Goal: Task Accomplishment & Management: Use online tool/utility

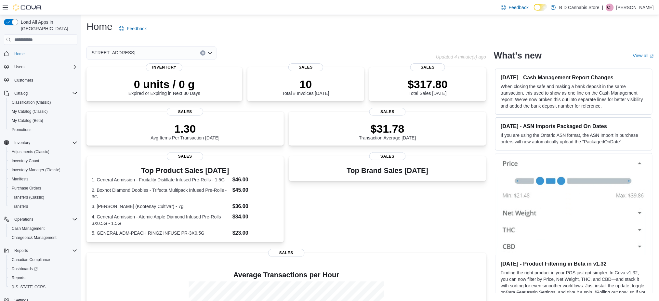
click at [4, 9] on icon at bounding box center [5, 8] width 5 height 4
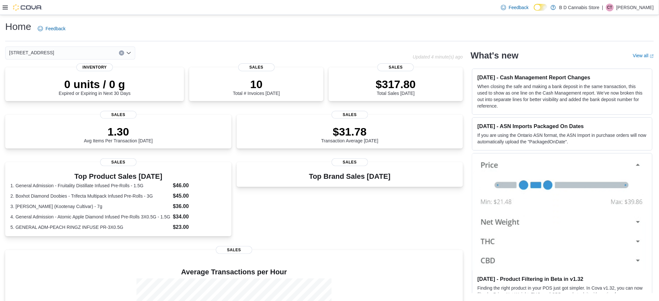
click at [6, 7] on icon at bounding box center [5, 8] width 5 height 4
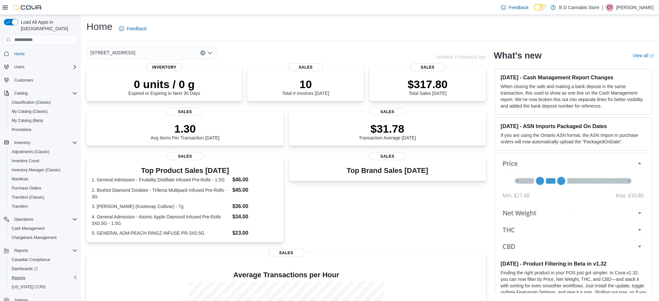
drag, startPoint x: 37, startPoint y: 269, endPoint x: 43, endPoint y: 269, distance: 6.2
click at [37, 274] on div "Reports" at bounding box center [43, 278] width 68 height 8
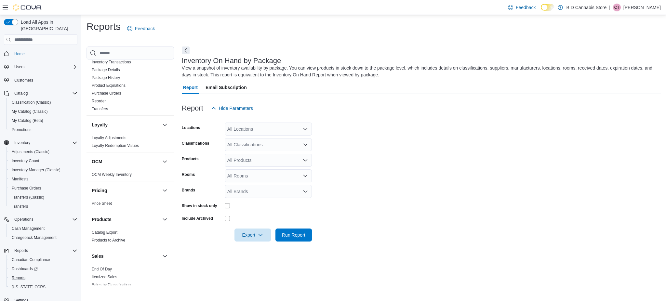
scroll to position [217, 0]
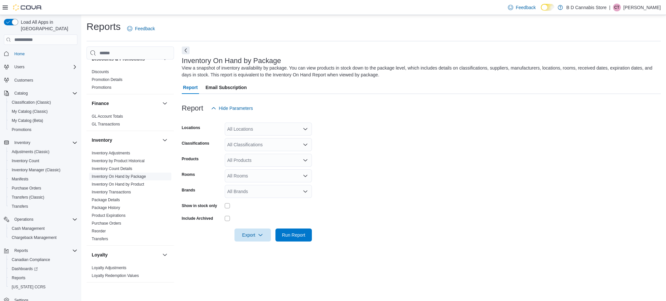
click at [123, 174] on link "Inventory On Hand by Package" at bounding box center [119, 176] width 54 height 5
click at [251, 128] on div "All Locations" at bounding box center [268, 129] width 87 height 13
click at [278, 170] on div "[STREET_ADDRESS]" at bounding box center [268, 168] width 79 height 7
click at [388, 157] on form "Locations [STREET_ADDRESS] Selected. [STREET_ADDRESS]. Press Backspace to delet…" at bounding box center [421, 178] width 479 height 127
drag, startPoint x: 270, startPoint y: 144, endPoint x: 275, endPoint y: 144, distance: 5.2
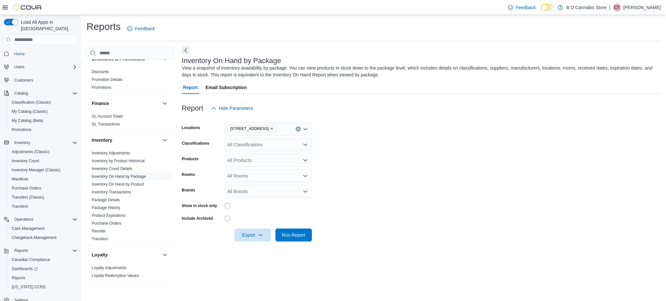
click at [270, 143] on div "All Classifications" at bounding box center [268, 144] width 87 height 13
click at [260, 182] on div "Edibles" at bounding box center [268, 184] width 79 height 7
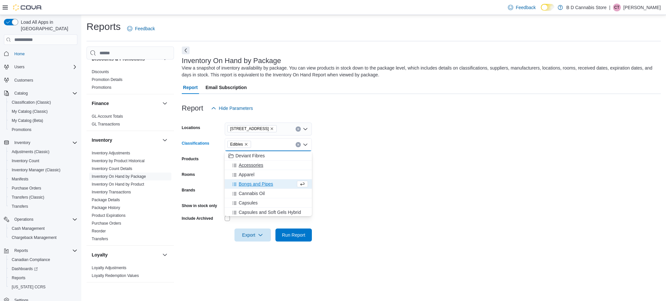
scroll to position [43, 0]
click at [258, 160] on div "Capsules" at bounding box center [268, 159] width 79 height 7
click at [260, 163] on span "Concentrates" at bounding box center [252, 163] width 27 height 7
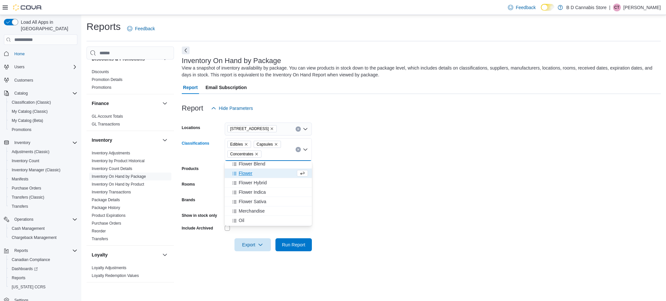
click at [263, 174] on div "Flower" at bounding box center [262, 173] width 67 height 7
click at [256, 169] on div "Oil" at bounding box center [268, 167] width 79 height 7
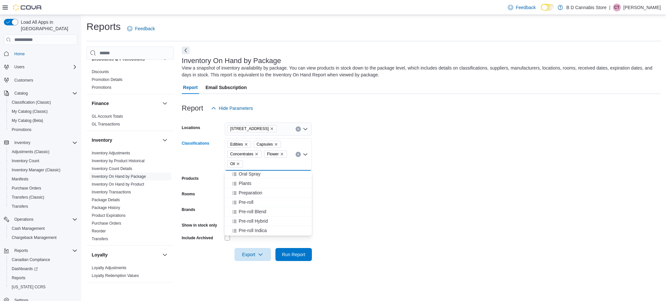
scroll to position [173, 0]
click at [268, 202] on div "Pre-roll" at bounding box center [268, 200] width 79 height 7
click at [272, 221] on button "Plants" at bounding box center [268, 224] width 87 height 9
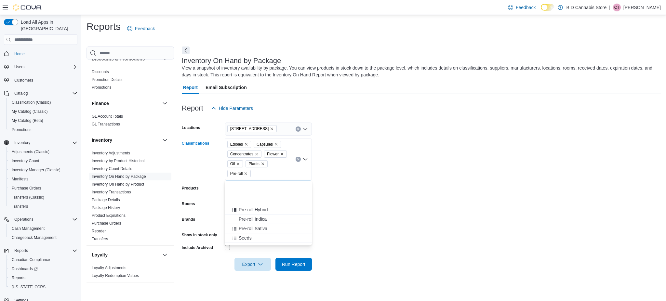
scroll to position [217, 0]
click at [263, 198] on button "Seeds" at bounding box center [268, 194] width 87 height 9
click at [260, 219] on button "Softgels" at bounding box center [268, 223] width 87 height 9
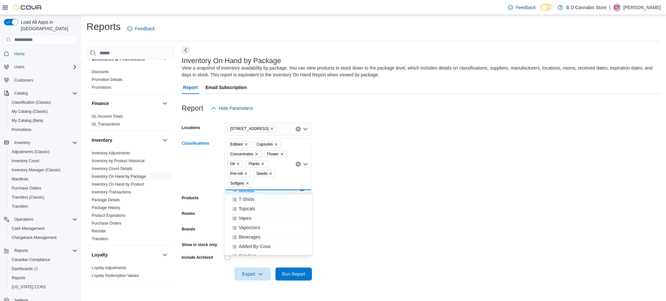
scroll to position [260, 0]
click at [259, 212] on button "Topicals" at bounding box center [268, 208] width 87 height 9
click at [258, 213] on div "Vapes" at bounding box center [262, 213] width 67 height 7
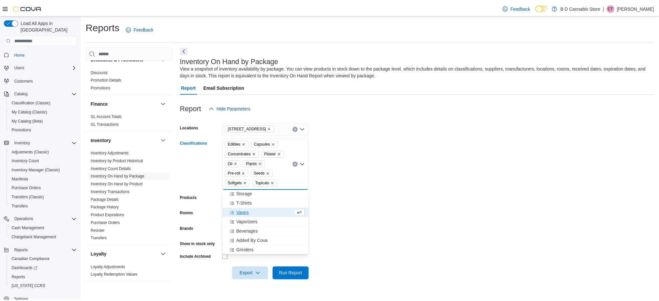
scroll to position [246, 0]
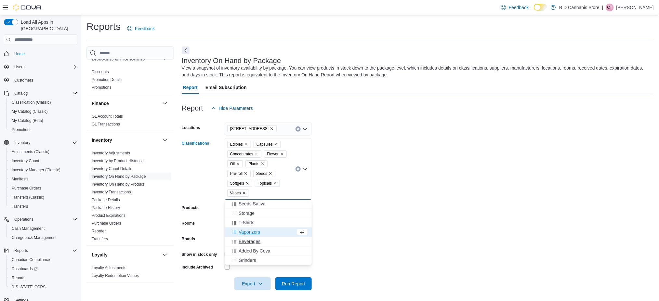
click at [266, 242] on div "Beverages" at bounding box center [268, 241] width 79 height 7
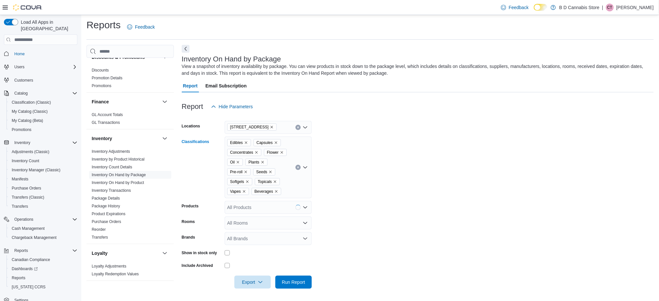
scroll to position [2, 0]
click at [292, 193] on div "Edibles Capsules Concentrates Flower Oil Plants Pre-roll Seeds Softgels Topical…" at bounding box center [268, 167] width 87 height 62
click at [359, 217] on form "Locations [STREET_ADDRESS] Classifications Edibles Capsules Concentrates Flower…" at bounding box center [418, 201] width 472 height 176
click at [303, 283] on span "Run Report" at bounding box center [293, 281] width 23 height 7
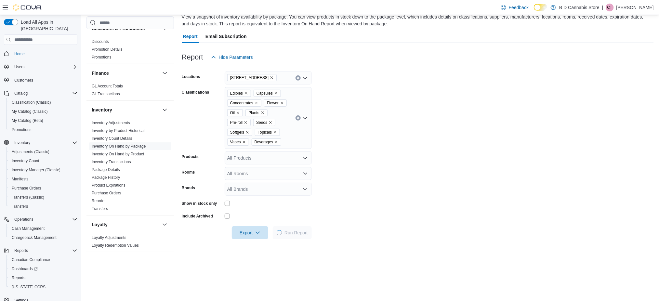
scroll to position [89, 0]
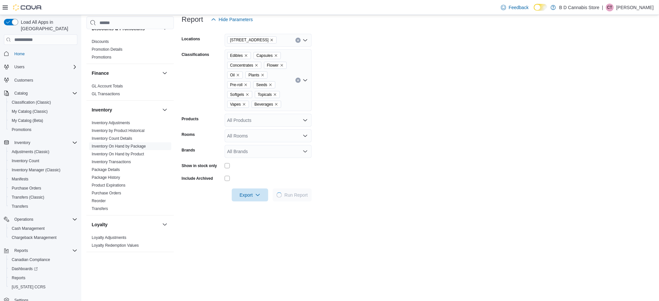
drag, startPoint x: 599, startPoint y: 61, endPoint x: 604, endPoint y: 61, distance: 5.2
click at [600, 61] on form "Locations [STREET_ADDRESS] Classifications Edibles Capsules Concentrates Flower…" at bounding box center [418, 114] width 472 height 176
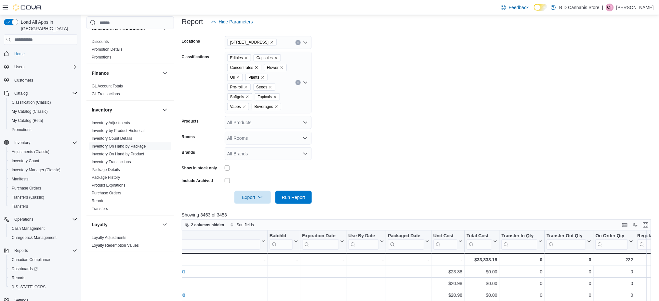
scroll to position [77, 0]
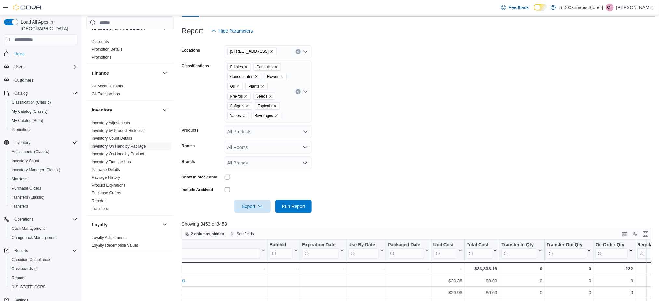
click at [299, 50] on icon "Clear input" at bounding box center [298, 51] width 3 height 3
click at [288, 82] on div "[STREET_ADDRESS]" at bounding box center [268, 81] width 79 height 7
click at [351, 86] on form "Locations All Locations Combo box. Selected. Combo box input. All Locations. Ty…" at bounding box center [419, 125] width 474 height 176
click at [302, 205] on span "Run Report" at bounding box center [293, 206] width 23 height 7
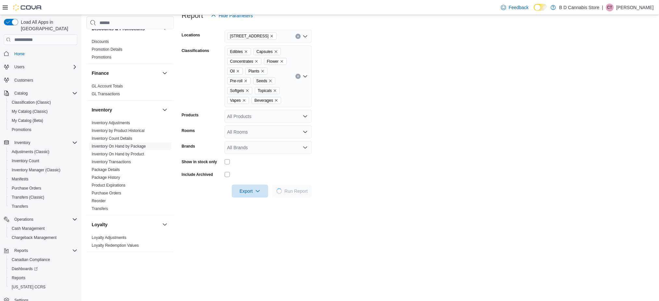
scroll to position [77, 0]
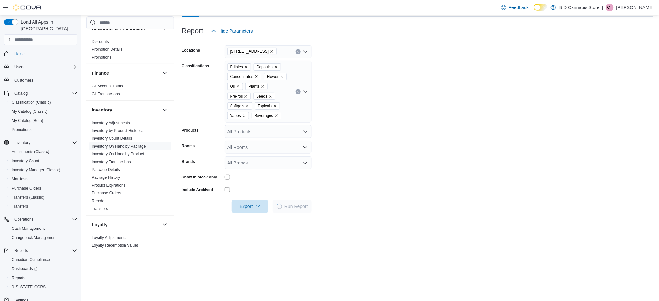
click at [457, 131] on form "Locations [GEOGRAPHIC_DATA] Mall Classifications Edibles Capsules Concentrates …" at bounding box center [418, 125] width 472 height 176
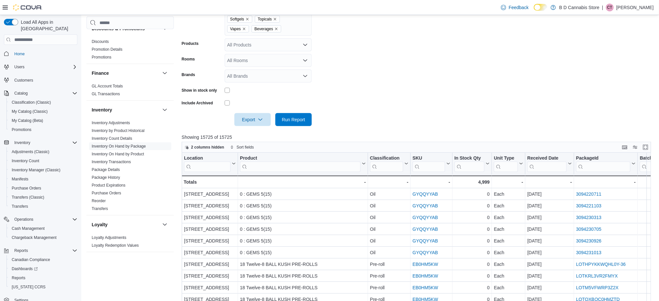
scroll to position [251, 0]
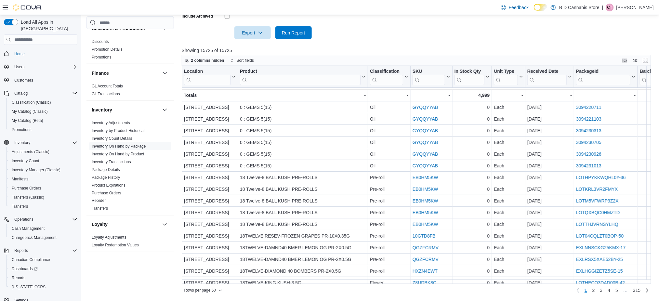
drag, startPoint x: 289, startPoint y: 284, endPoint x: 363, endPoint y: 285, distance: 74.2
click at [363, 285] on div "Rows per page : 50 Page 1 of 315 1 2 3 4 5 … 315" at bounding box center [417, 290] width 470 height 12
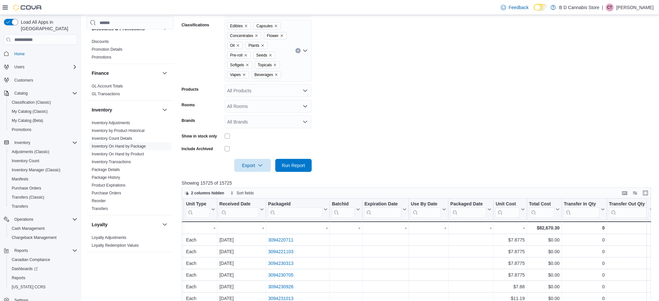
scroll to position [34, 0]
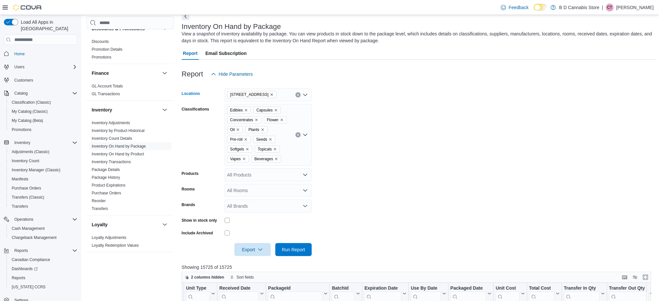
click at [300, 92] on div "[STREET_ADDRESS]" at bounding box center [268, 94] width 87 height 13
click at [295, 92] on div "[STREET_ADDRESS] Selected. [STREET_ADDRESS]. Press Backspace to delete [STREET_…" at bounding box center [268, 94] width 87 height 13
click at [291, 115] on div "[STREET_ADDRESS]" at bounding box center [268, 115] width 79 height 7
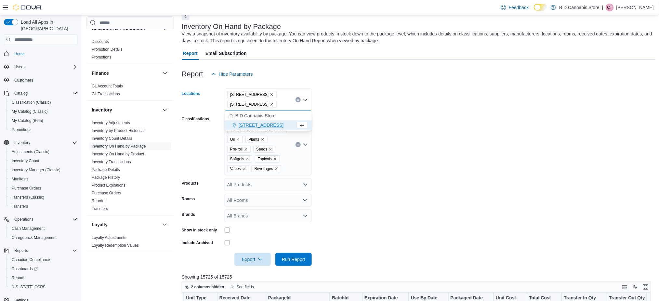
click at [341, 116] on form "Locations [STREET_ADDRESS] City Centre Mall Combo box. Selected. [STREET_ADDRES…" at bounding box center [419, 173] width 474 height 185
click at [270, 104] on icon "Remove 213 City Centre Mall from selection in this group" at bounding box center [272, 104] width 4 height 4
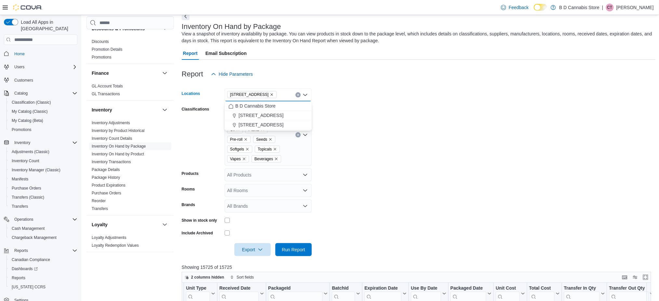
click at [345, 107] on form "Locations [STREET_ADDRESS] Combo box. Selected. [STREET_ADDRESS] Press Backspac…" at bounding box center [419, 169] width 474 height 176
click at [299, 246] on span "Run Report" at bounding box center [293, 249] width 29 height 13
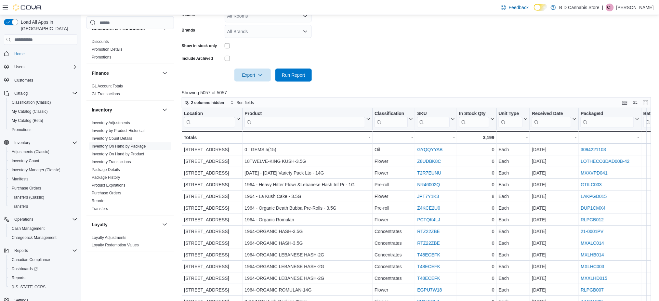
scroll to position [251, 0]
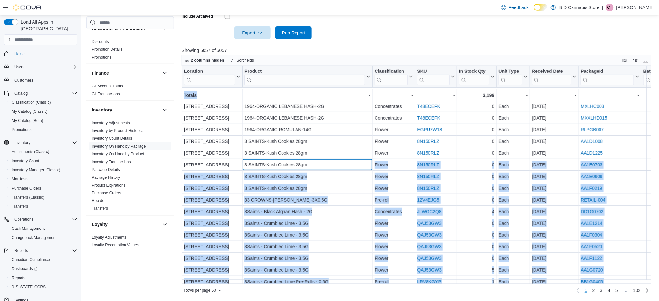
drag, startPoint x: 320, startPoint y: 279, endPoint x: 357, endPoint y: 279, distance: 36.1
click at [357, 279] on div "Location Click to view column header actions Product Click to view column heade…" at bounding box center [419, 175] width 474 height 218
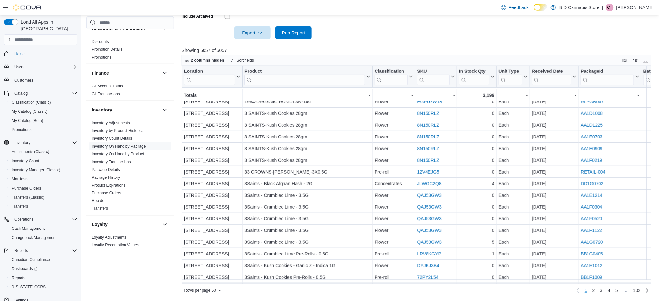
click at [435, 44] on div at bounding box center [419, 43] width 474 height 8
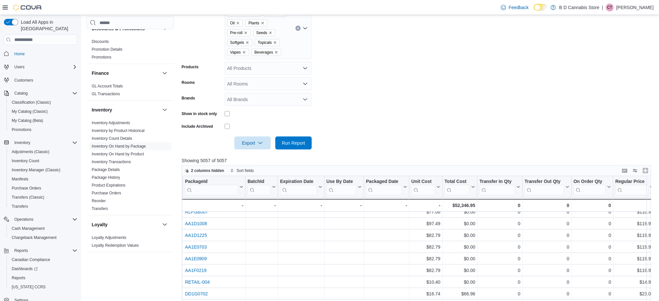
scroll to position [208, 0]
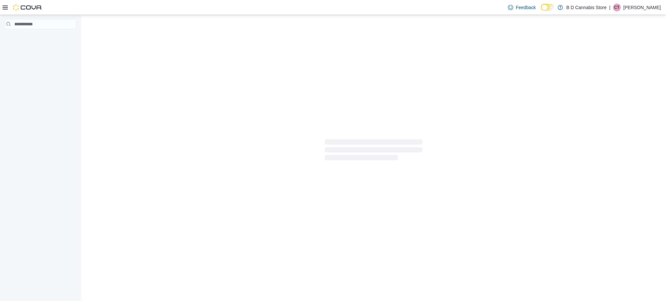
click at [630, 8] on p "[PERSON_NAME]" at bounding box center [642, 8] width 37 height 8
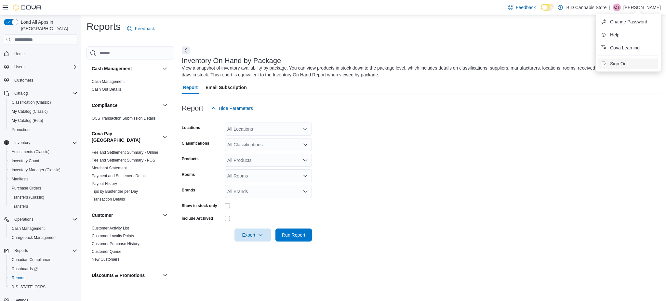
click at [634, 62] on button "Sign Out" at bounding box center [629, 64] width 60 height 10
